Goal: Task Accomplishment & Management: Use online tool/utility

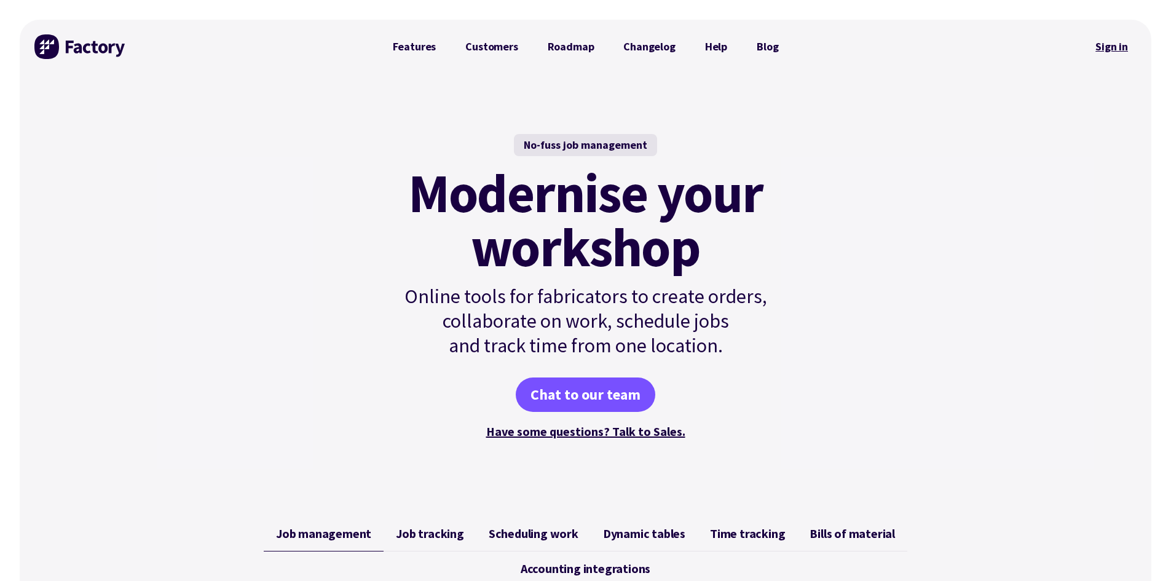
click at [1119, 50] on link "Sign in" at bounding box center [1112, 47] width 50 height 28
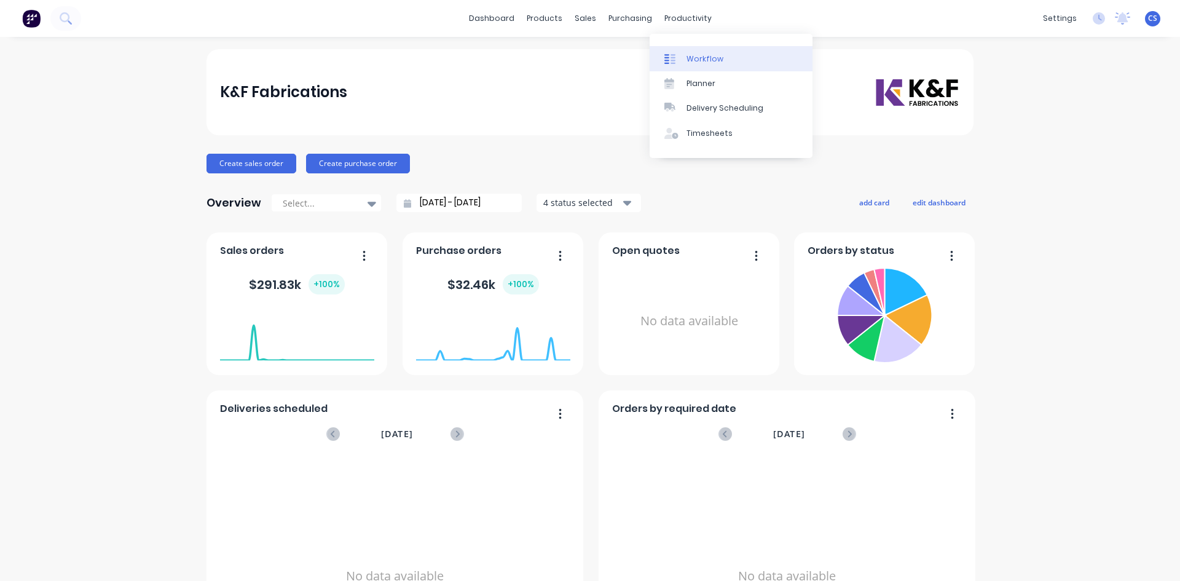
click at [698, 63] on div "Workflow" at bounding box center [704, 58] width 37 height 11
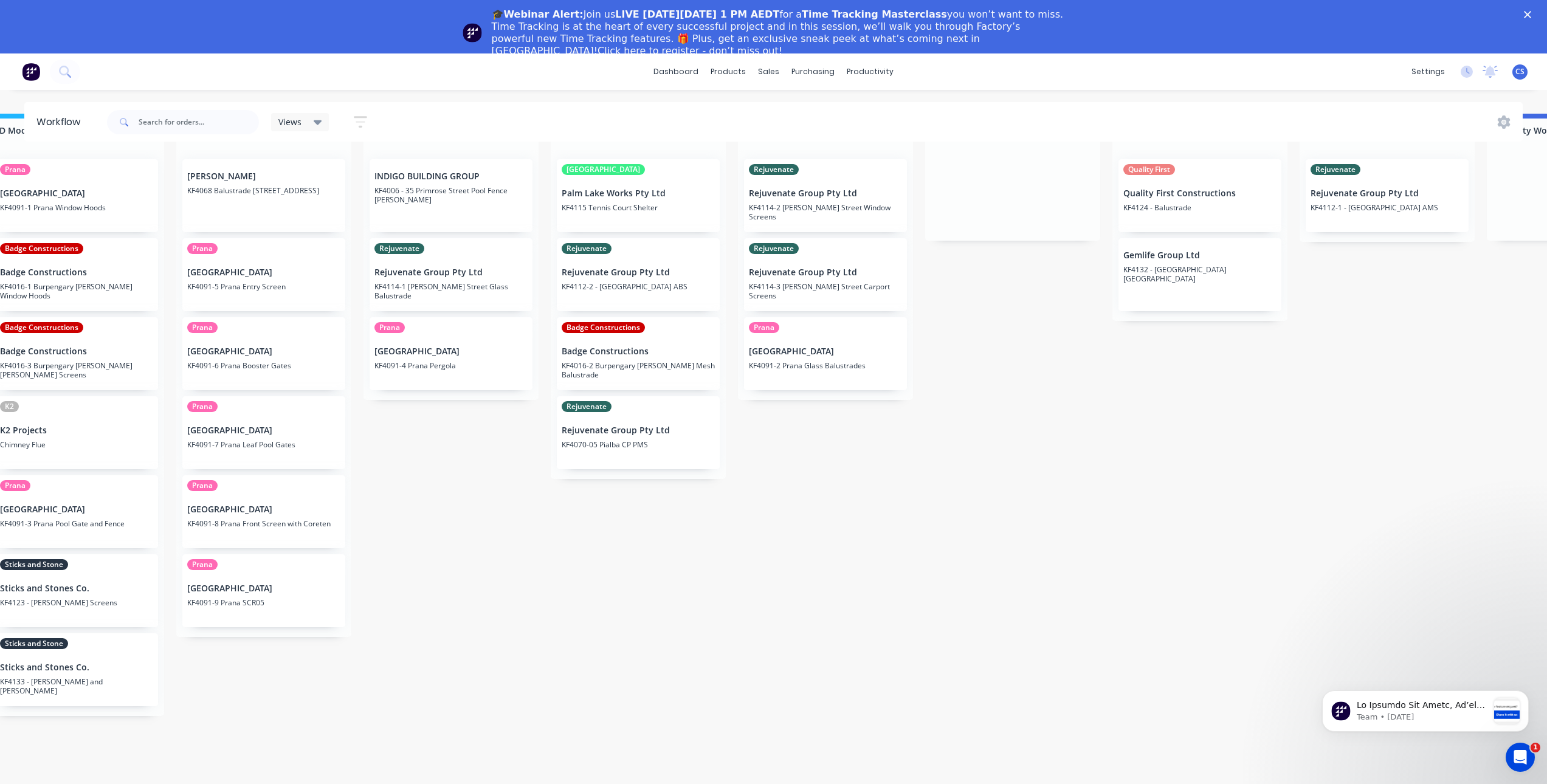
scroll to position [0, 786]
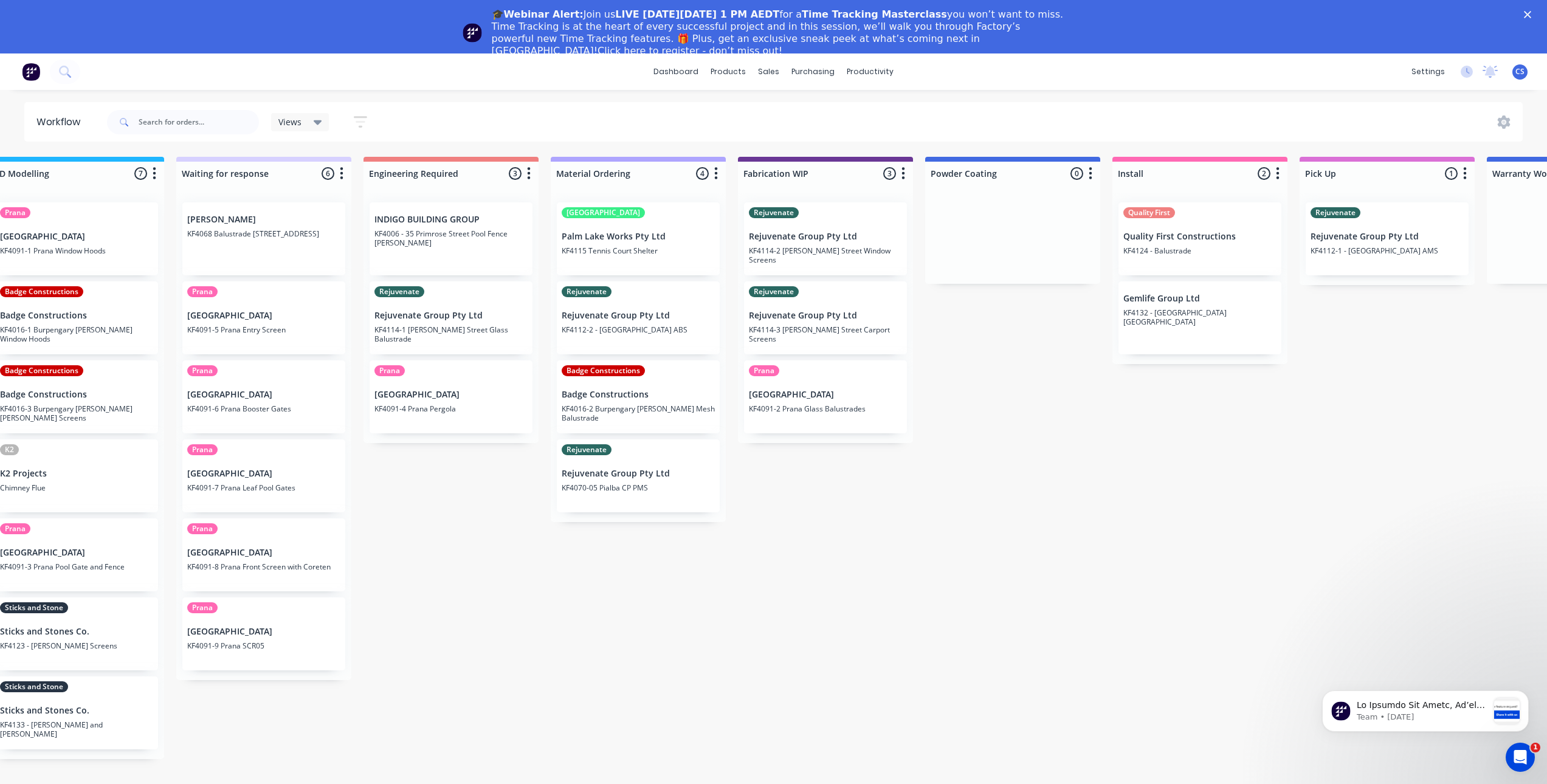
click at [821, 250] on p "KF4114-2 Janet Street Window Screens" at bounding box center [825, 255] width 153 height 18
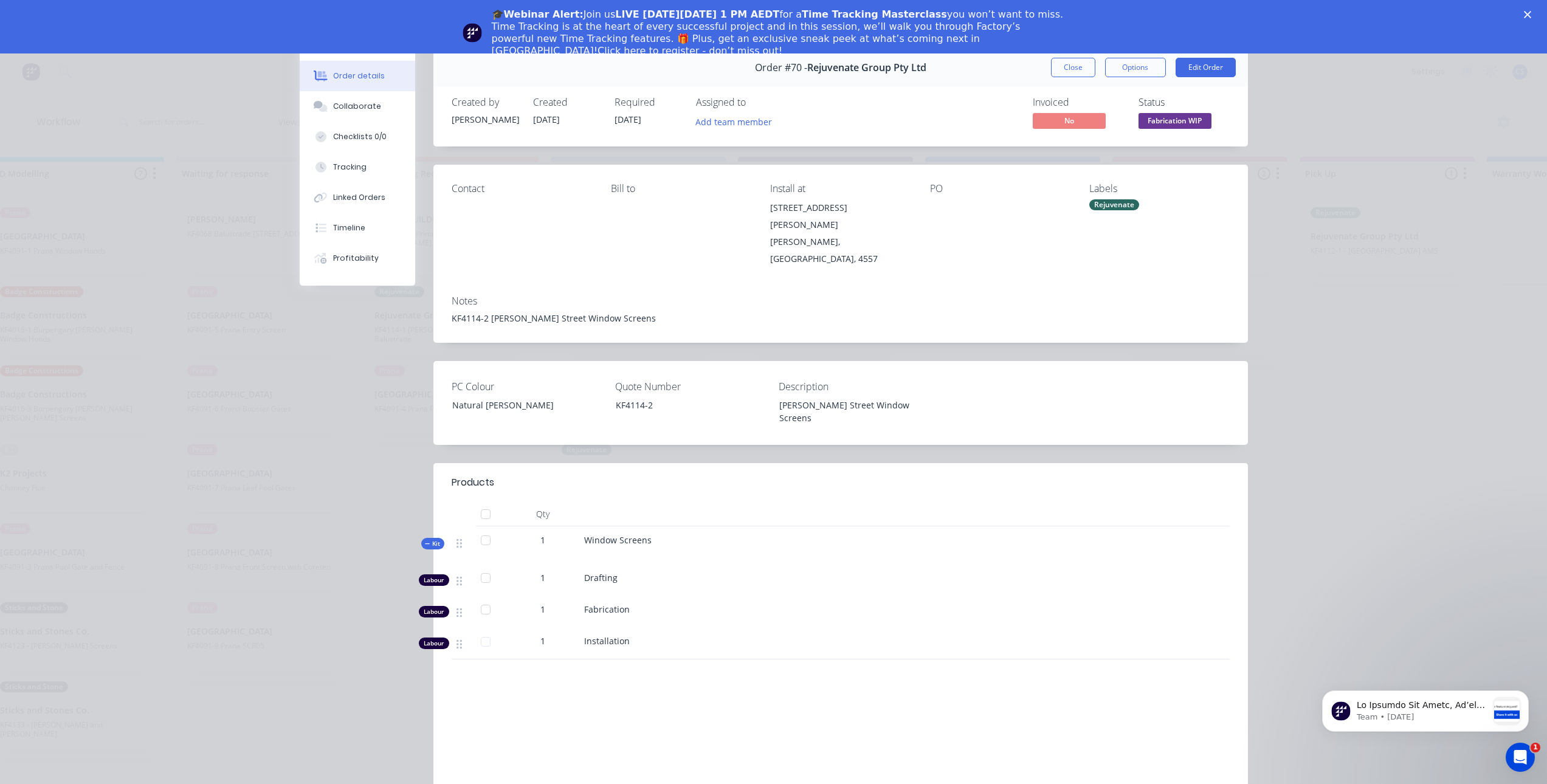
drag, startPoint x: 1063, startPoint y: 72, endPoint x: 1056, endPoint y: 73, distance: 7.1
click at [1061, 73] on button "Close" at bounding box center [1073, 67] width 45 height 20
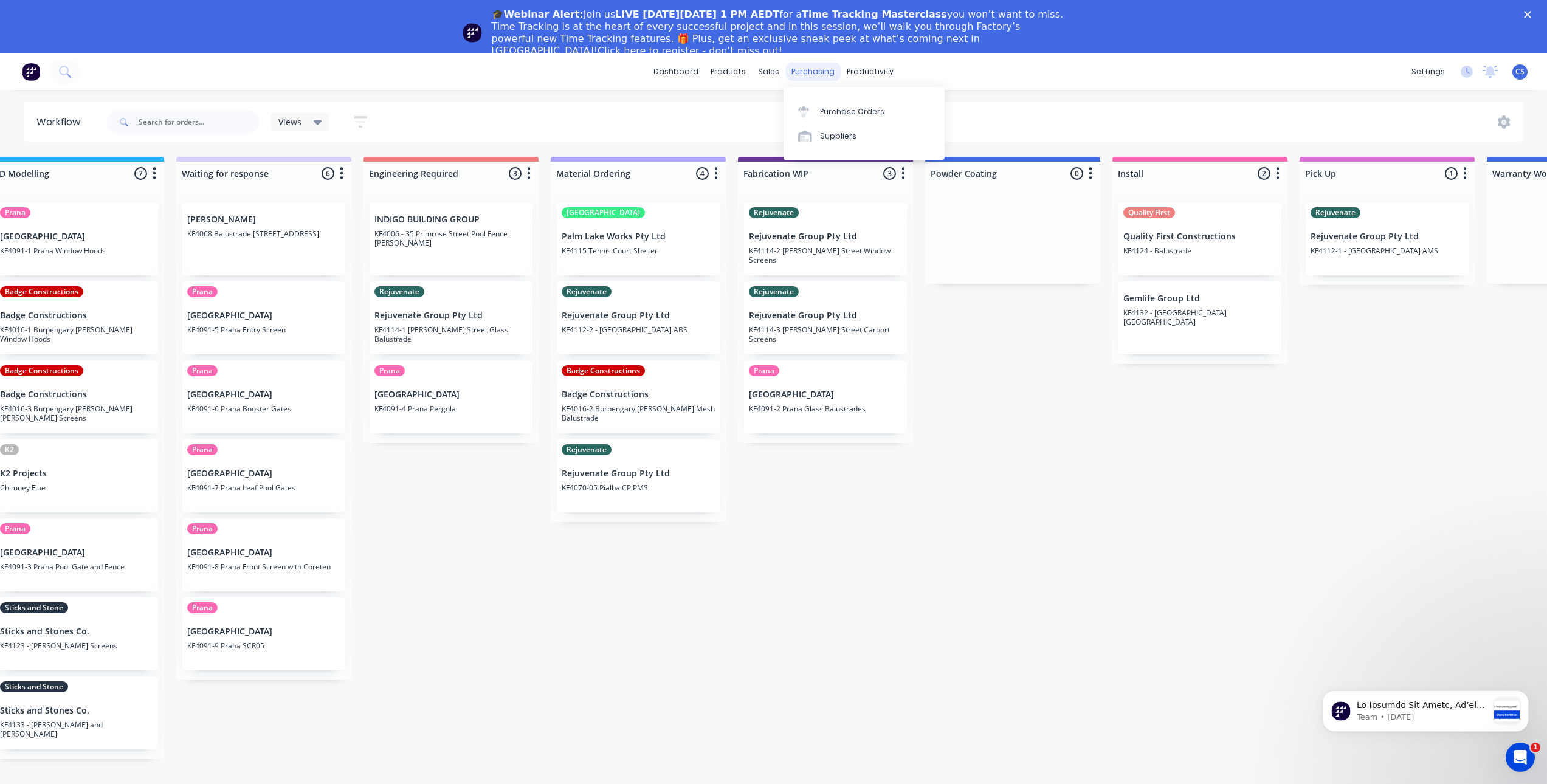
click at [823, 73] on div "purchasing" at bounding box center [813, 71] width 55 height 18
click at [837, 108] on div "Purchase Orders" at bounding box center [852, 112] width 64 height 11
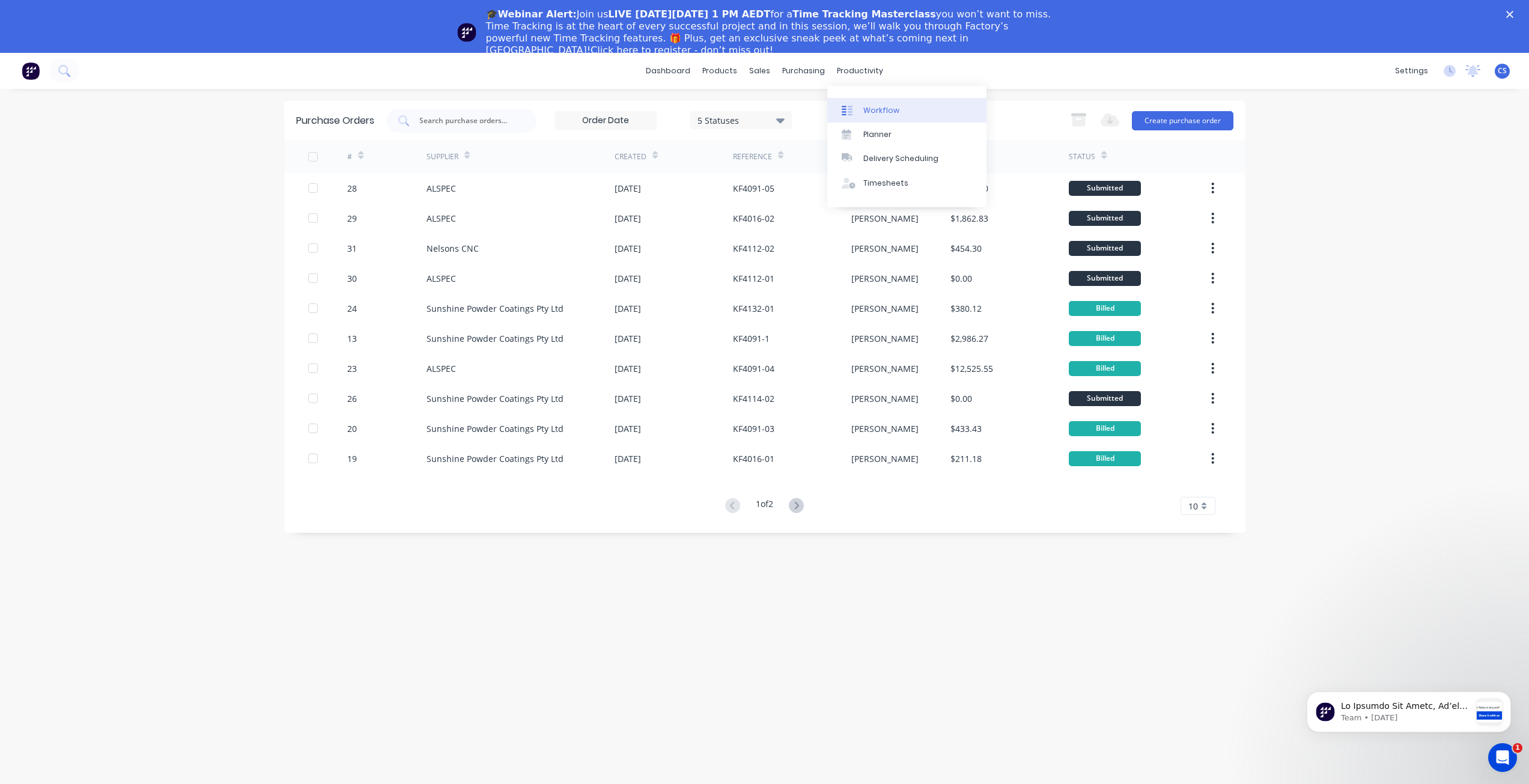
click at [896, 114] on div "Workflow" at bounding box center [881, 110] width 36 height 11
